Goal: Book appointment/travel/reservation

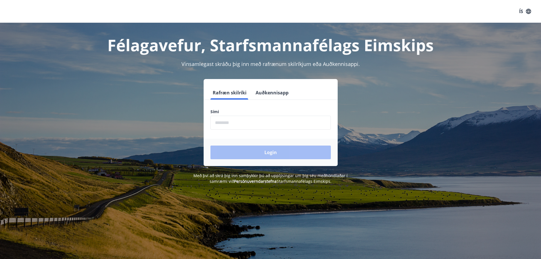
click at [237, 122] on input "phone" at bounding box center [270, 123] width 120 height 14
type input "********"
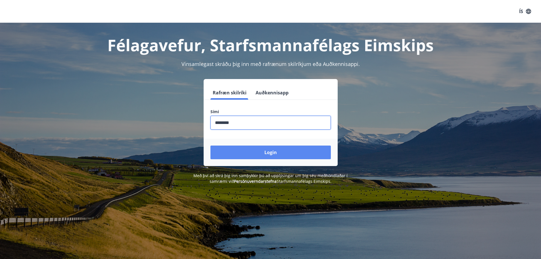
click at [266, 149] on button "Login" at bounding box center [270, 152] width 120 height 14
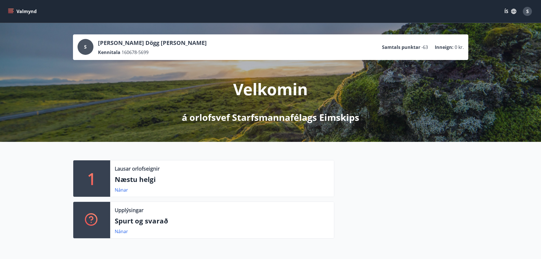
click at [136, 180] on p "Næstu helgi" at bounding box center [222, 179] width 215 height 10
click at [123, 188] on link "Nánar" at bounding box center [121, 190] width 13 height 6
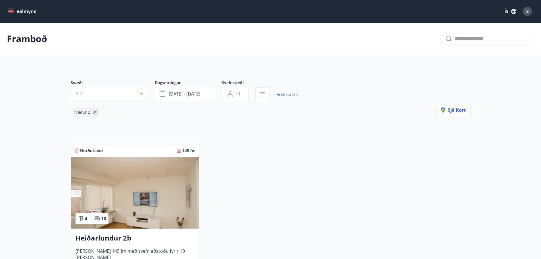
click at [11, 11] on icon "menu" at bounding box center [11, 12] width 6 height 6
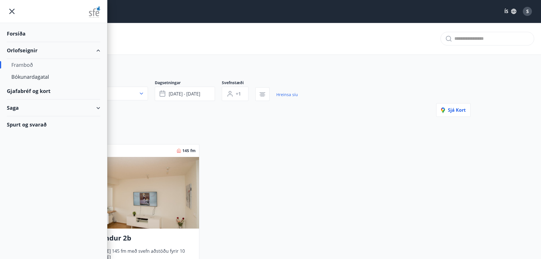
click at [25, 47] on div "Orlofseignir" at bounding box center [53, 50] width 93 height 17
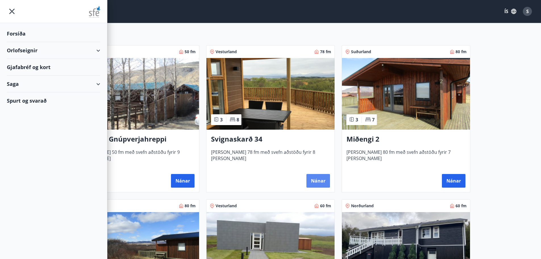
click at [316, 181] on button "Nánar" at bounding box center [318, 181] width 24 height 14
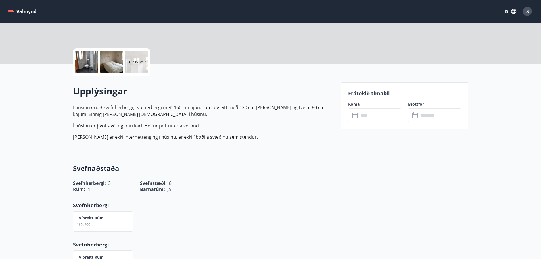
scroll to position [114, 0]
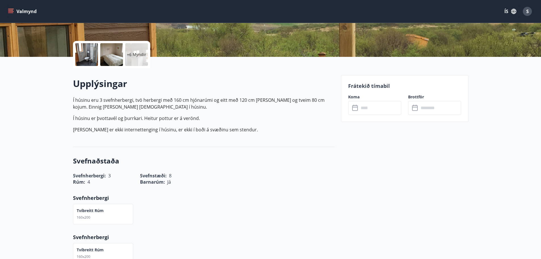
click at [375, 104] on input "text" at bounding box center [380, 108] width 42 height 14
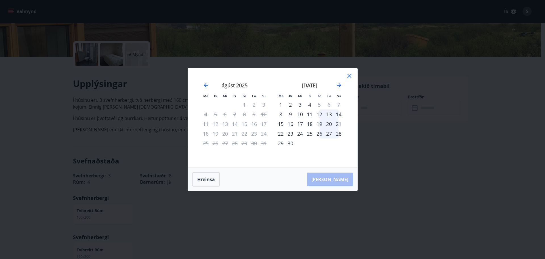
click at [350, 76] on icon at bounding box center [350, 76] width 4 height 4
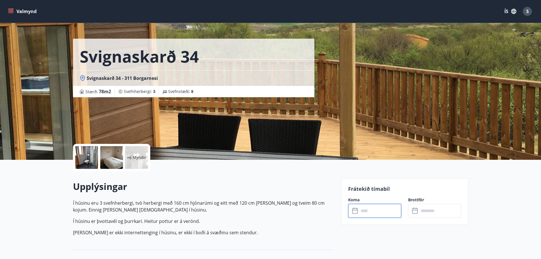
scroll to position [0, 0]
